Goal: Task Accomplishment & Management: Complete application form

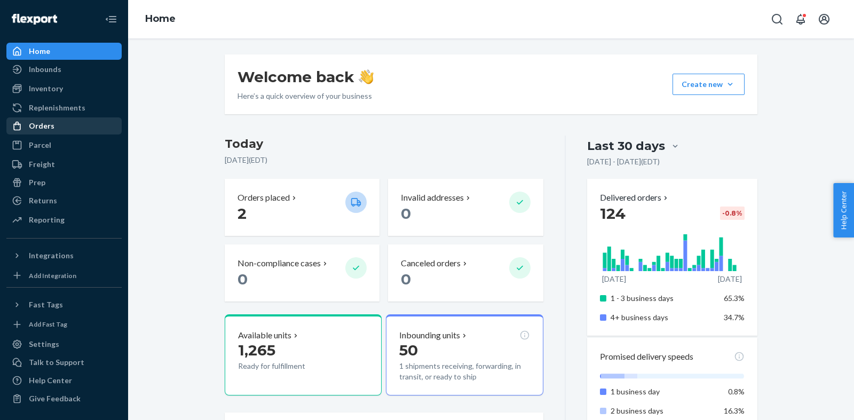
click at [70, 126] on div "Orders" at bounding box center [63, 126] width 113 height 15
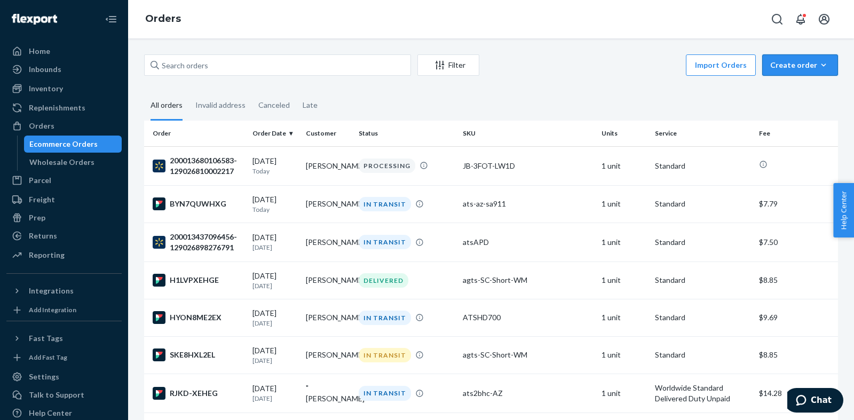
click at [795, 72] on button "Create order Ecommerce order Removal order" at bounding box center [801, 64] width 76 height 21
click at [801, 88] on span "Ecommerce order" at bounding box center [807, 90] width 66 height 7
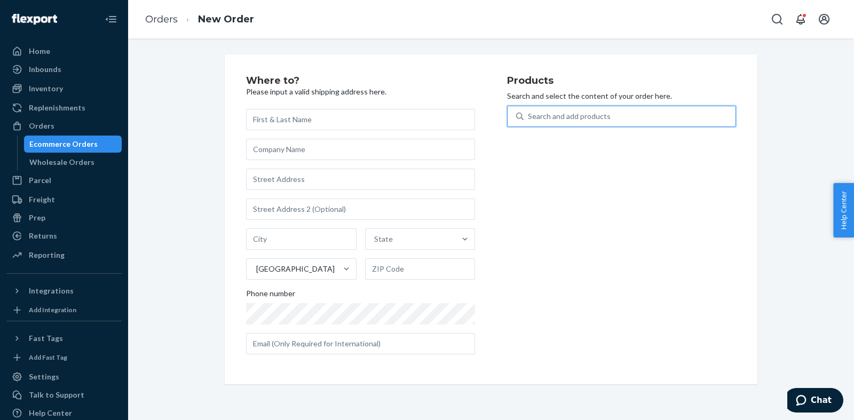
click at [539, 123] on div "Search and add products" at bounding box center [630, 116] width 212 height 19
click at [529, 122] on input "0 results available. Use Up and Down to choose options, press Enter to select t…" at bounding box center [528, 116] width 1 height 11
type input "help"
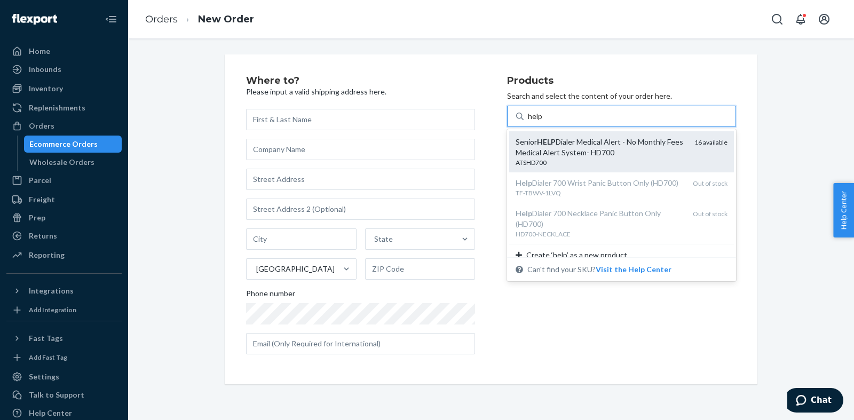
click at [555, 140] on em "HELP" at bounding box center [546, 141] width 19 height 9
click at [543, 122] on input "help" at bounding box center [535, 116] width 15 height 11
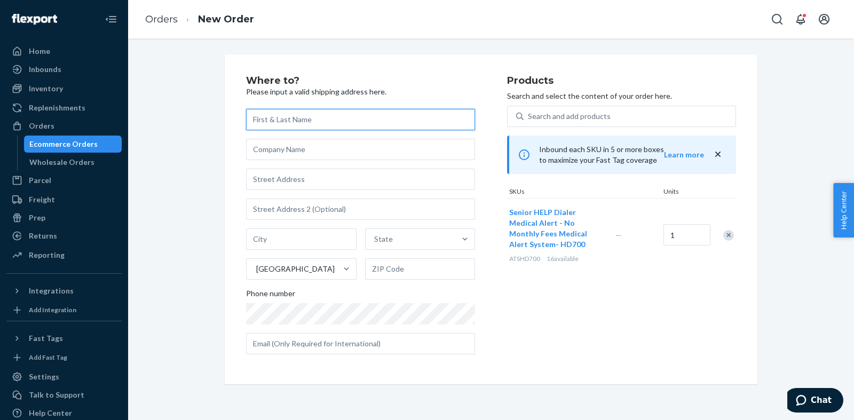
click at [250, 121] on input "text" at bounding box center [360, 119] width 229 height 21
paste input "[PERSON_NAME] [STREET_ADDRESS][PERSON_NAME]"
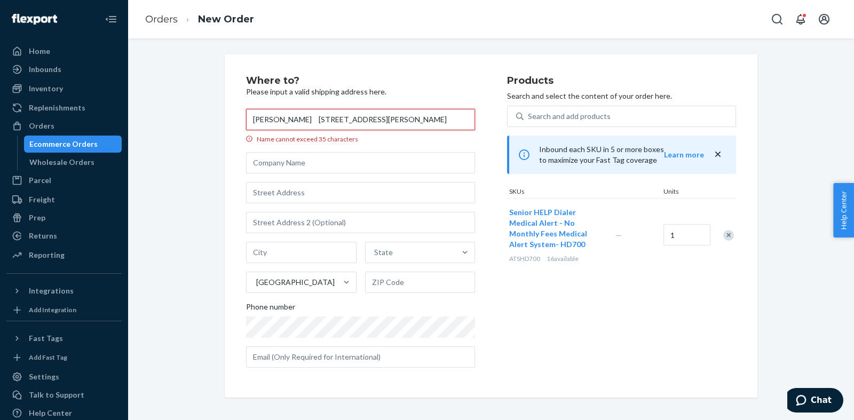
click at [422, 116] on input "[PERSON_NAME] [STREET_ADDRESS][PERSON_NAME]" at bounding box center [360, 119] width 229 height 21
click at [421, 116] on input "[PERSON_NAME] [STREET_ADDRESS][PERSON_NAME]" at bounding box center [360, 119] width 229 height 21
drag, startPoint x: 421, startPoint y: 116, endPoint x: 398, endPoint y: 118, distance: 23.1
click at [398, 118] on input "[PERSON_NAME] [STREET_ADDRESS][PERSON_NAME]" at bounding box center [360, 119] width 229 height 21
type input "[PERSON_NAME] [STREET_ADDRESS][PERSON_NAME]"
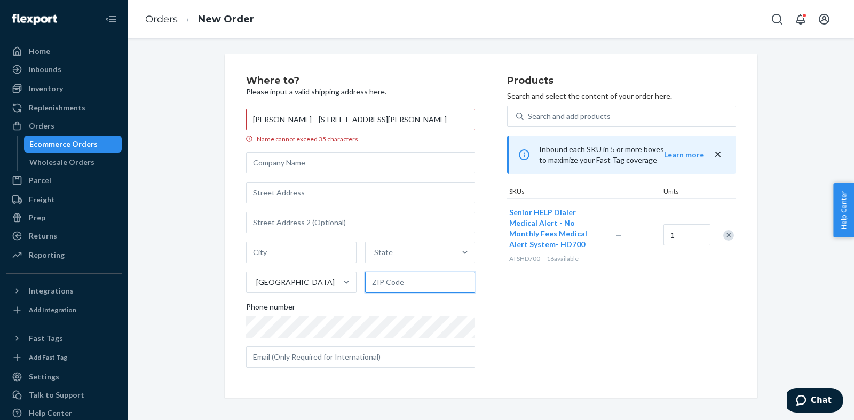
click at [413, 287] on input "text" at bounding box center [420, 282] width 111 height 21
paste input "41601"
type input "41601"
click at [417, 248] on div "State" at bounding box center [411, 252] width 90 height 21
click at [375, 248] on input "State" at bounding box center [374, 252] width 1 height 11
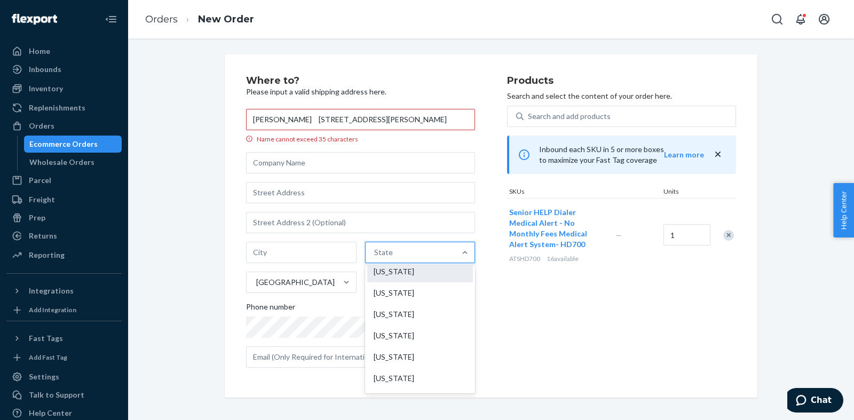
scroll to position [327, 0]
click at [421, 355] on div "[US_STATE]" at bounding box center [420, 357] width 106 height 21
click at [375, 258] on input "option [US_STATE] focused, 20 of 59. 59 results available. Use Up and Down to c…" at bounding box center [374, 252] width 1 height 11
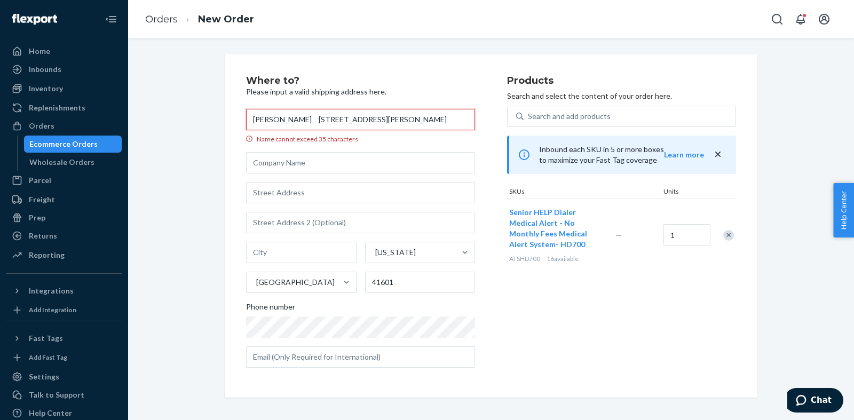
drag, startPoint x: 405, startPoint y: 118, endPoint x: 388, endPoint y: 119, distance: 16.6
click at [388, 118] on input "[PERSON_NAME] [STREET_ADDRESS][PERSON_NAME]" at bounding box center [360, 119] width 229 height 21
drag, startPoint x: 389, startPoint y: 121, endPoint x: 371, endPoint y: 122, distance: 18.2
click at [371, 122] on input "[PERSON_NAME] [STREET_ADDRESS][PERSON_NAME]" at bounding box center [360, 119] width 229 height 21
type input "[PERSON_NAME] [STREET_ADDRESS]"
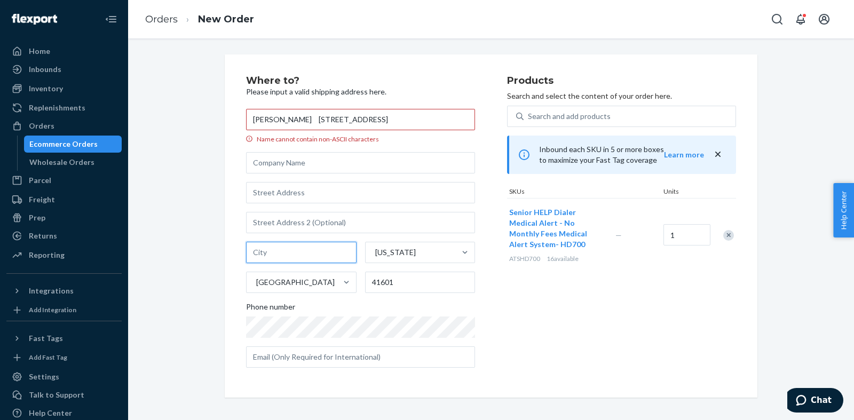
click at [325, 253] on input "text" at bounding box center [301, 252] width 111 height 21
paste input "[PERSON_NAME]"
type input "[PERSON_NAME]"
drag, startPoint x: 373, startPoint y: 124, endPoint x: 301, endPoint y: 116, distance: 73.1
click at [301, 116] on input "[PERSON_NAME] [STREET_ADDRESS]" at bounding box center [360, 119] width 229 height 21
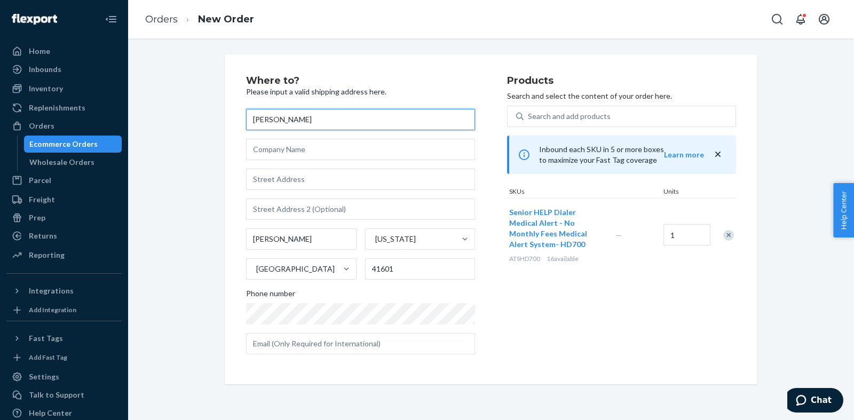
type input "[PERSON_NAME]"
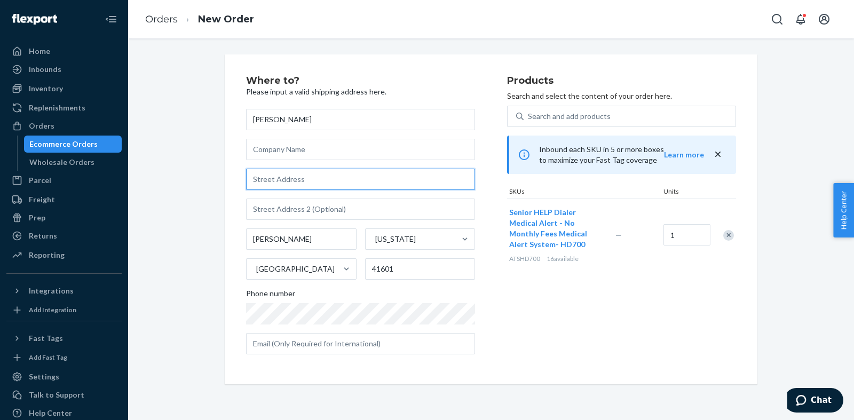
click at [297, 177] on input "text" at bounding box center [360, 179] width 229 height 21
paste input "[STREET_ADDRESS]"
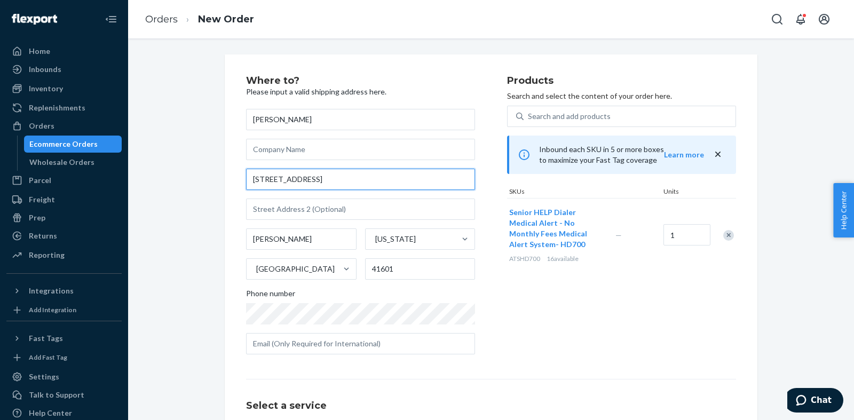
type input "[STREET_ADDRESS]"
click at [548, 317] on div "Products Search and select the content of your order here. Search and add produ…" at bounding box center [621, 219] width 229 height 287
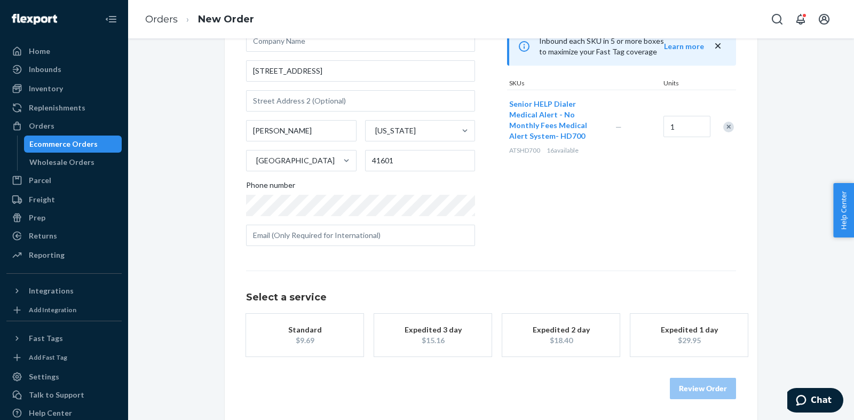
scroll to position [109, 0]
click at [462, 335] on div "$15.16" at bounding box center [432, 340] width 85 height 11
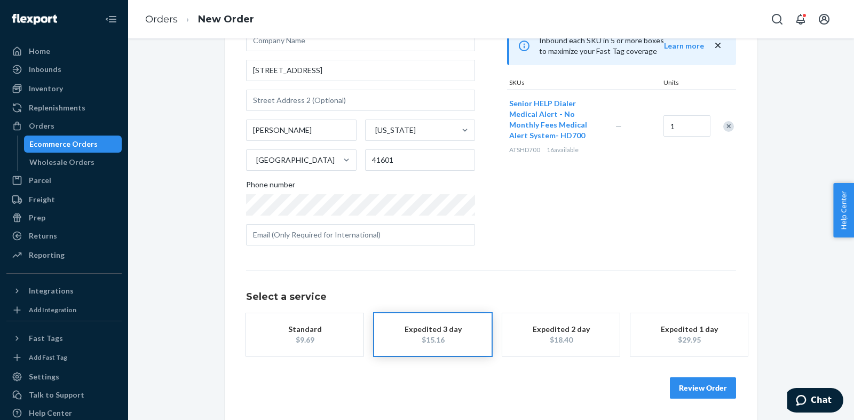
click at [608, 247] on div "Products Search and select the content of your order here. Search and add produ…" at bounding box center [621, 110] width 229 height 287
click at [722, 387] on button "Review Order" at bounding box center [703, 388] width 66 height 21
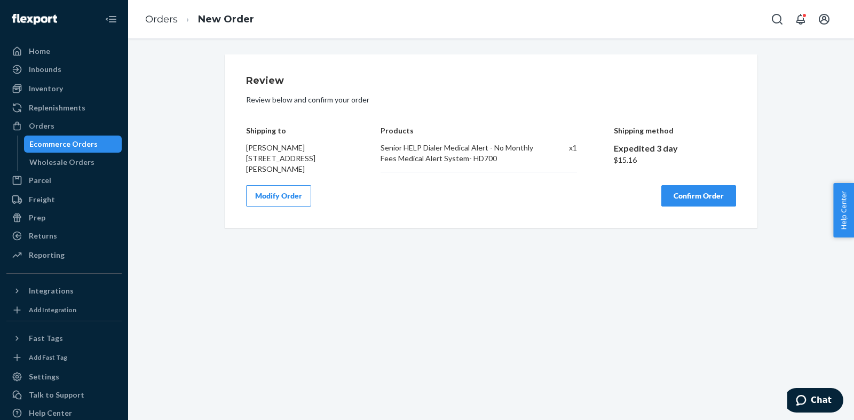
click at [664, 198] on button "Confirm Order" at bounding box center [699, 195] width 75 height 21
